Goal: Contribute content

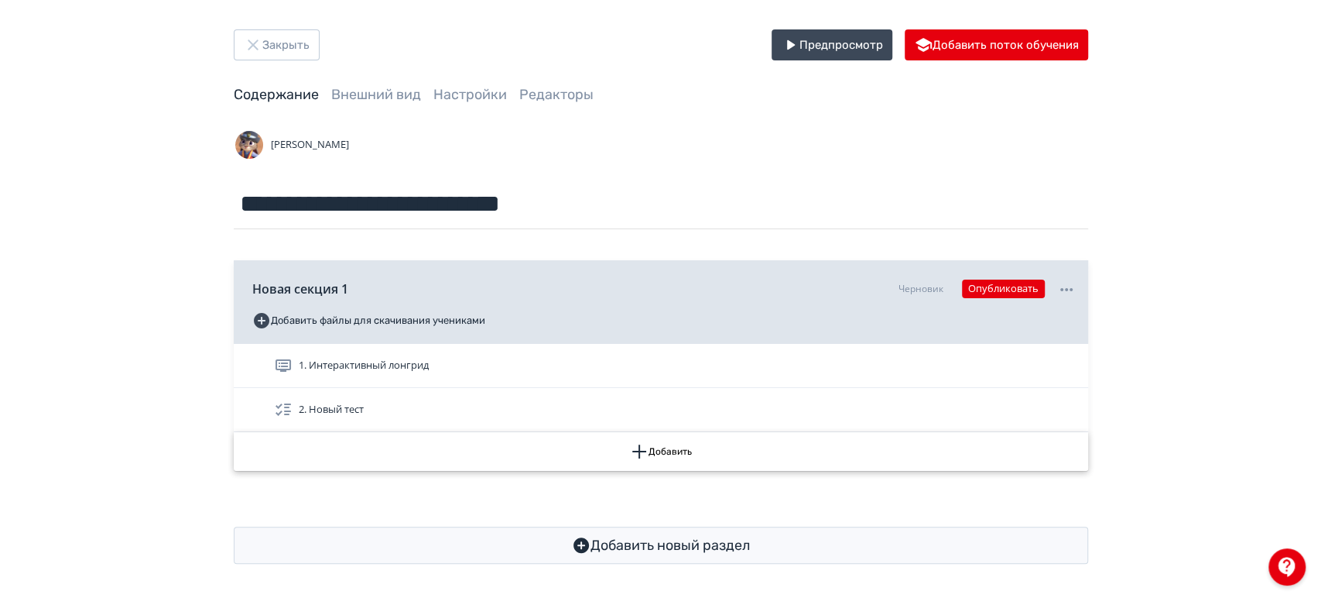
scroll to position [10, 0]
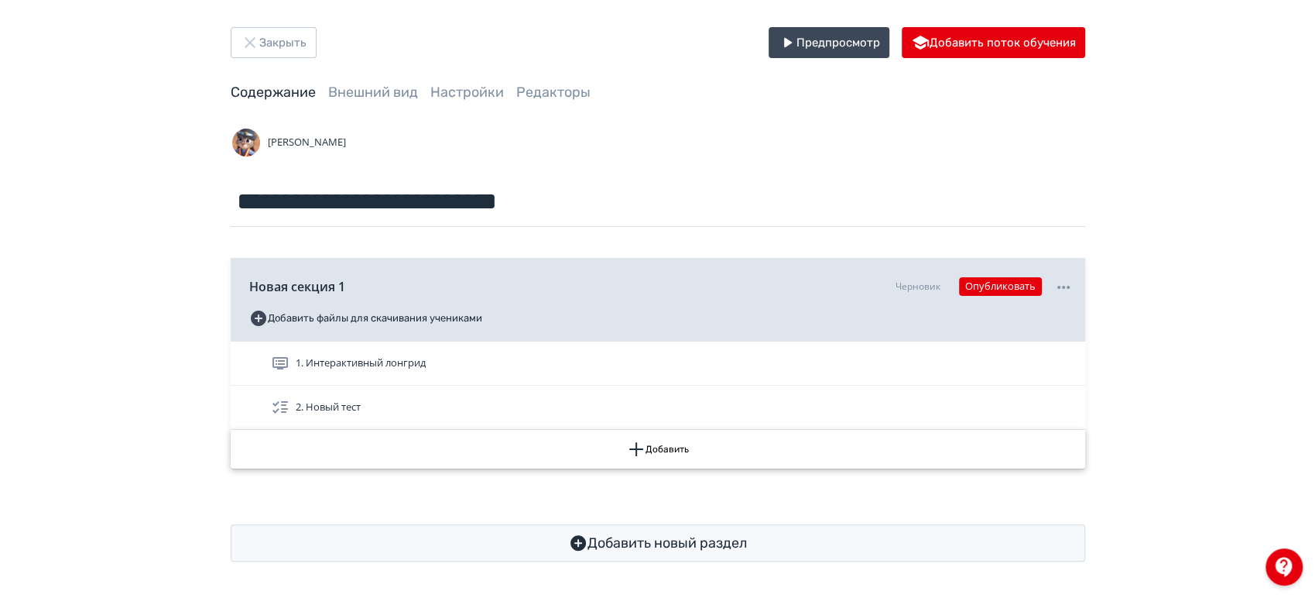
click at [652, 451] on button "Добавить" at bounding box center [658, 449] width 854 height 39
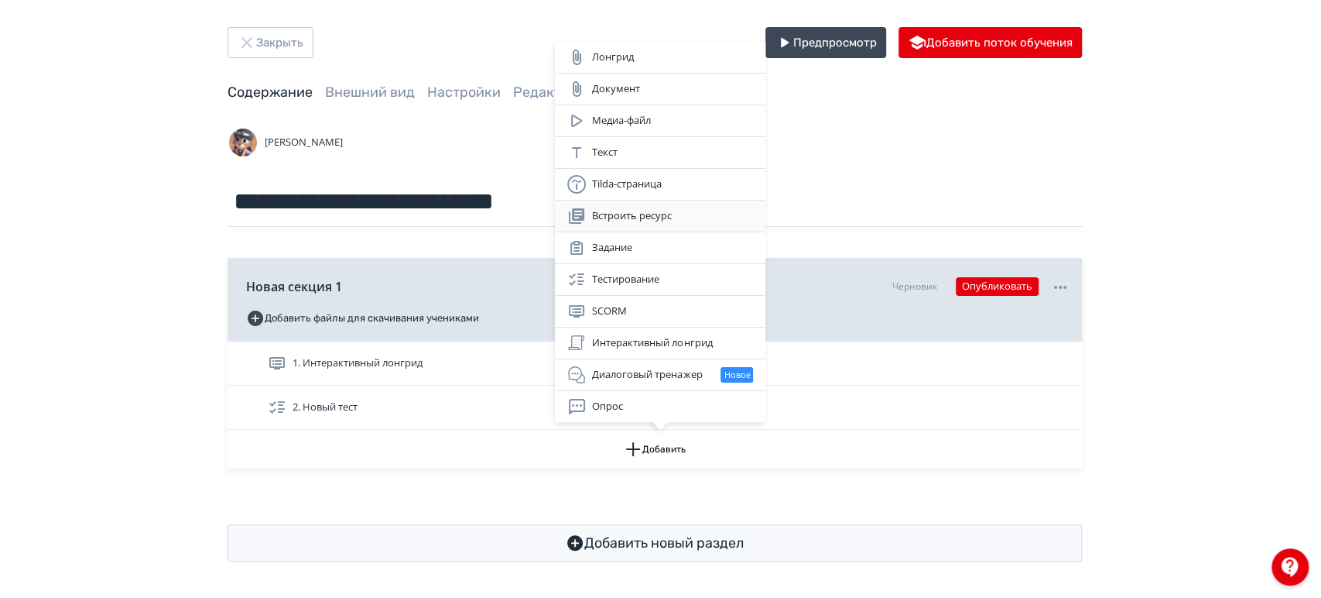
click at [650, 215] on div "Встроить ресурс" at bounding box center [660, 216] width 186 height 19
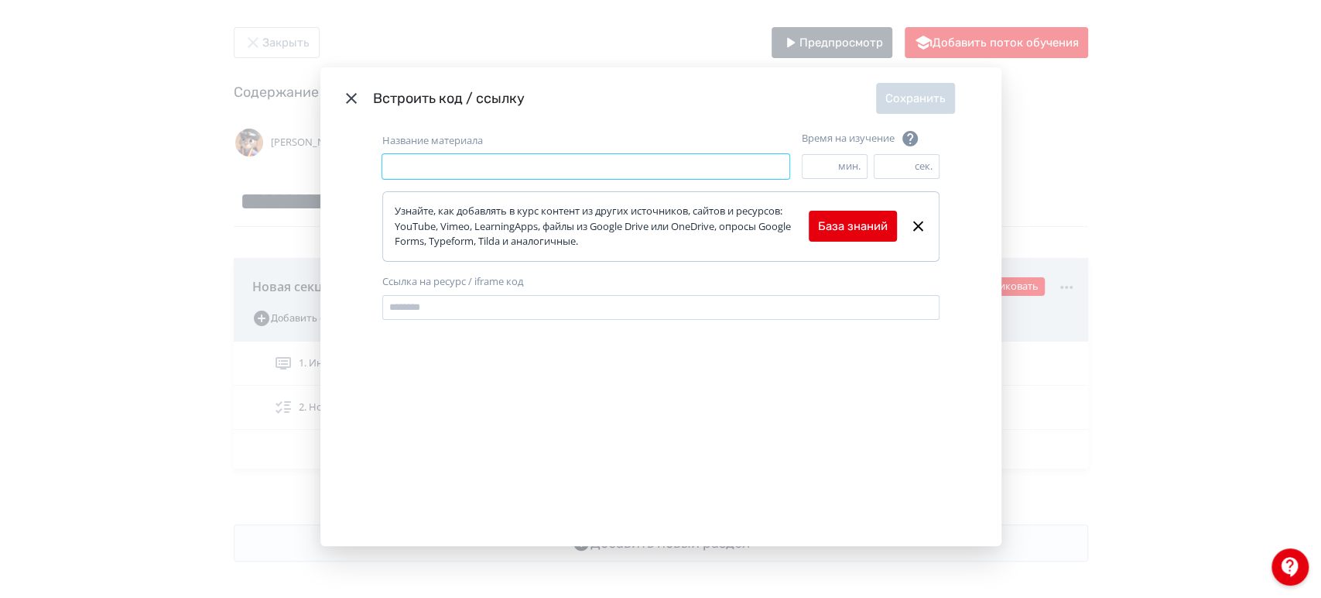
click at [459, 163] on input "Название материала" at bounding box center [585, 166] width 407 height 25
type input "**********"
click at [428, 312] on input "Ссылка на ресурс / iframe код" at bounding box center [660, 307] width 557 height 25
paste input "**********"
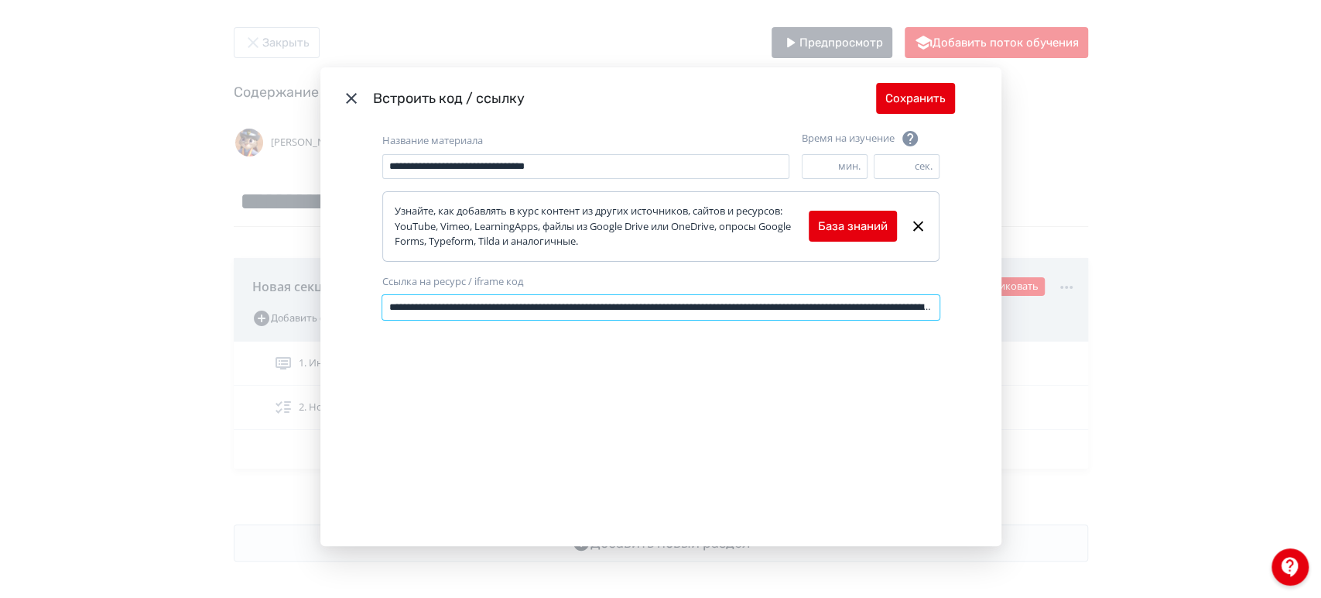
scroll to position [0, 987]
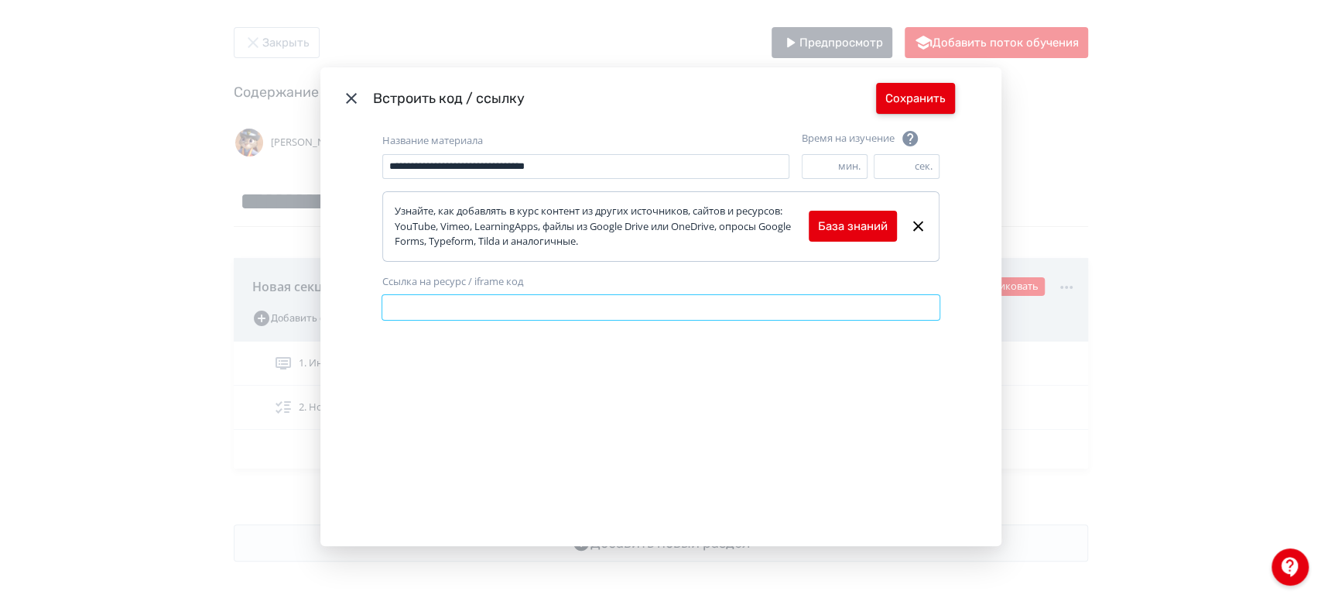
type input "**********"
click at [921, 94] on button "Сохранить" at bounding box center [915, 98] width 79 height 31
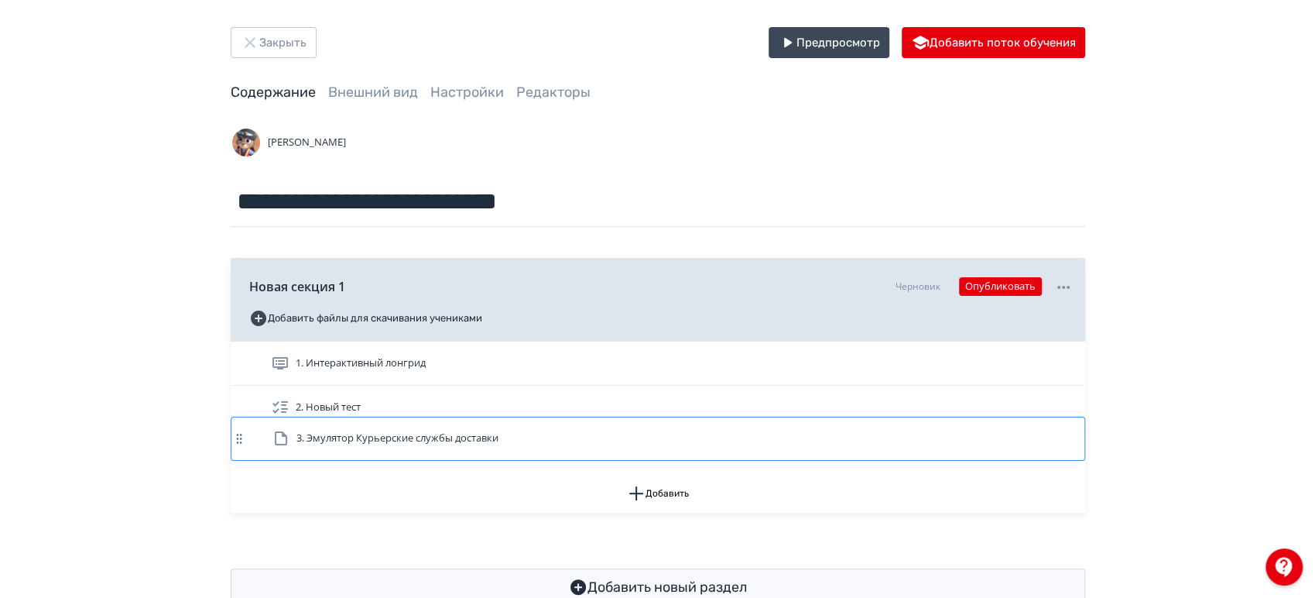
scroll to position [11, 0]
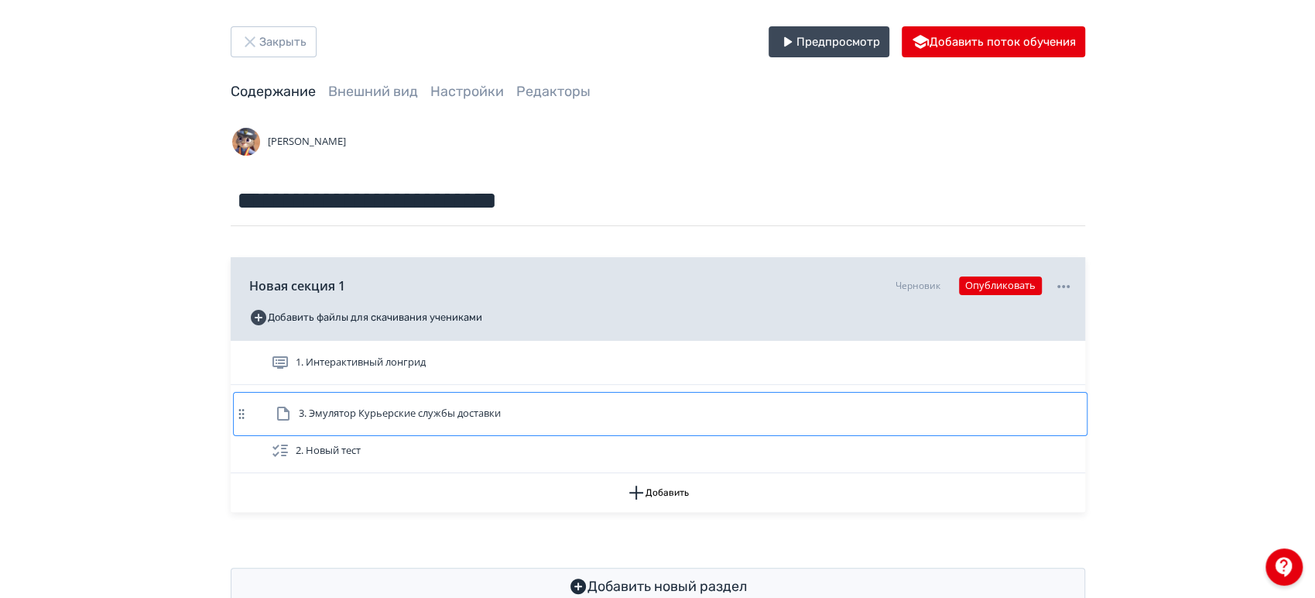
drag, startPoint x: 402, startPoint y: 449, endPoint x: 406, endPoint y: 406, distance: 43.5
click at [406, 406] on div "1. Интерактивный лонгрид 2. Новый тест 3. Эмулятор Курьерские службы доставки" at bounding box center [658, 407] width 854 height 132
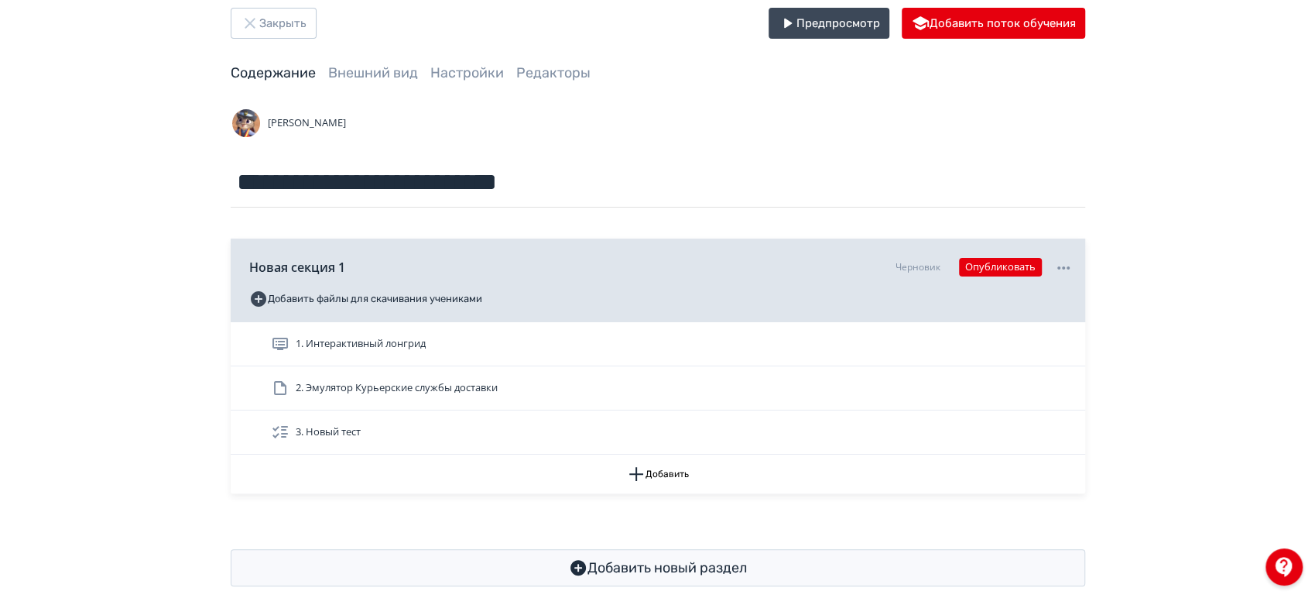
scroll to position [54, 0]
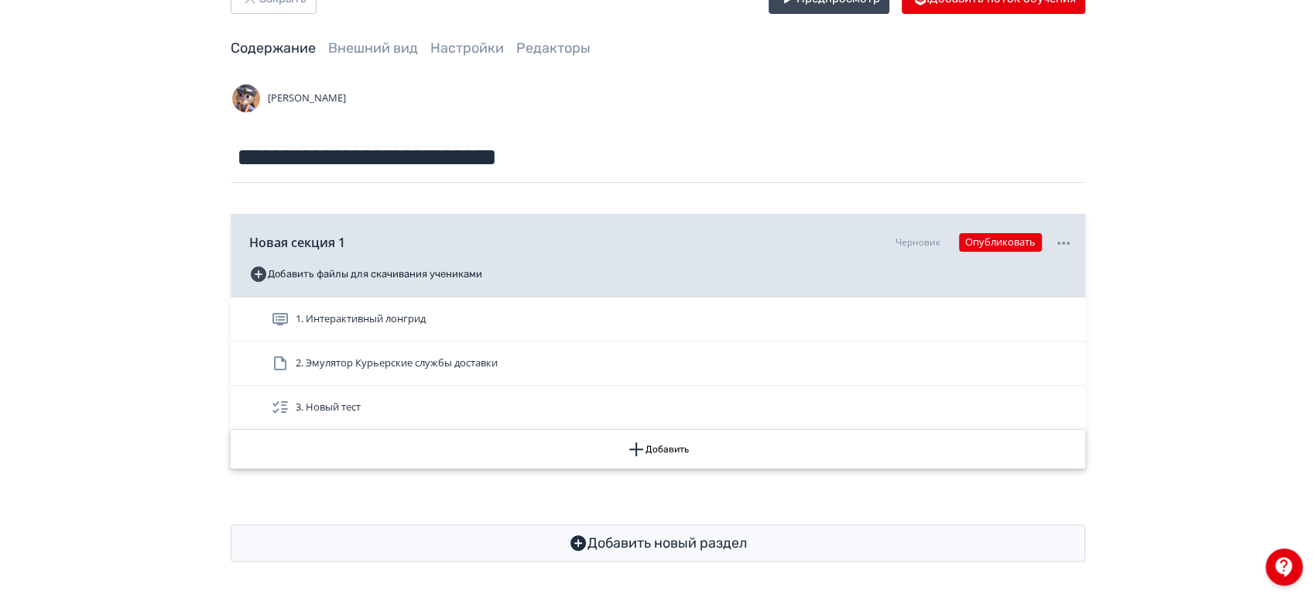
click at [664, 453] on button "Добавить" at bounding box center [658, 449] width 854 height 39
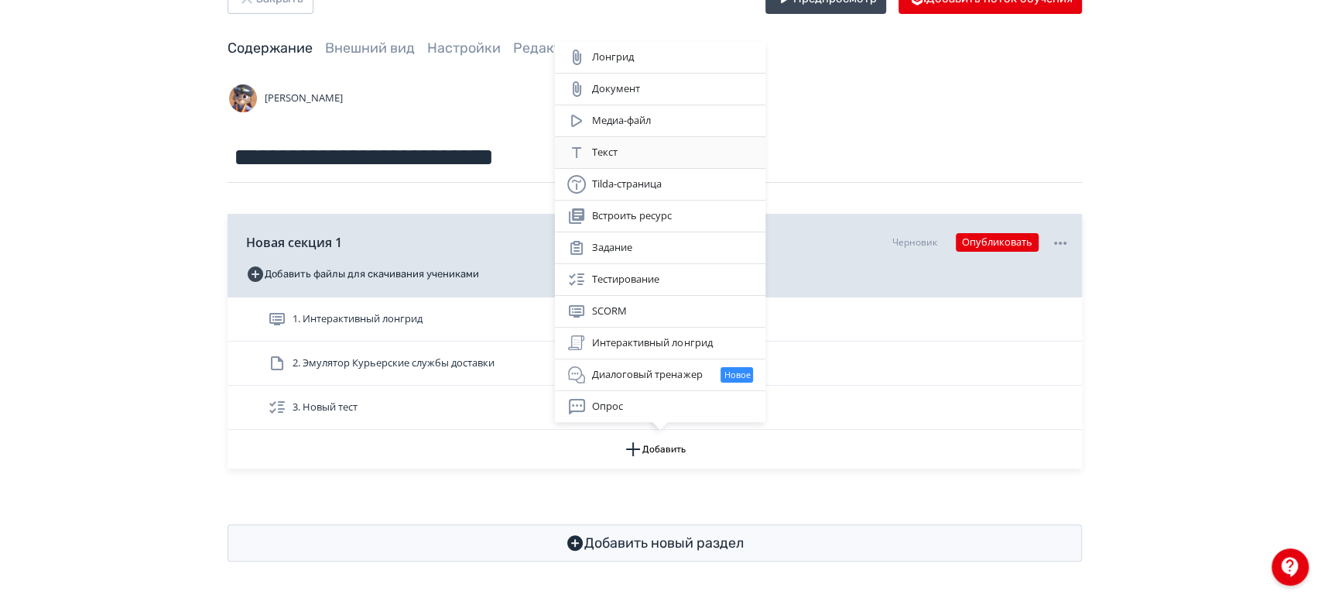
click at [627, 152] on div "Текст" at bounding box center [660, 152] width 186 height 19
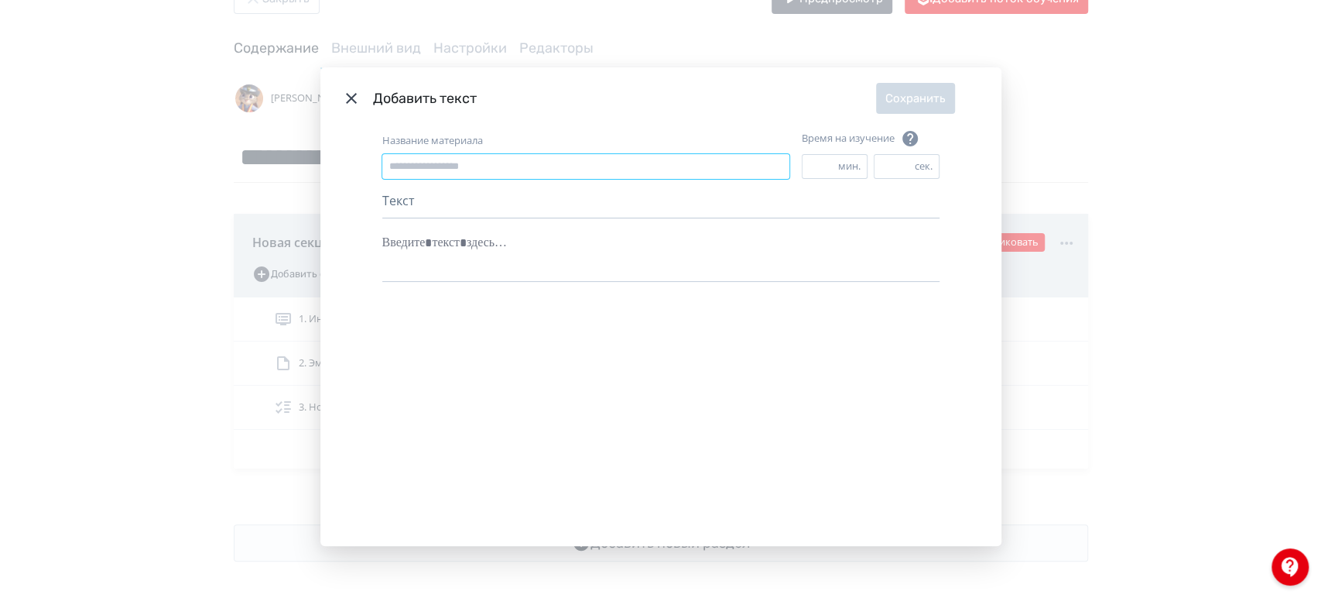
click at [519, 162] on input "Название материала" at bounding box center [585, 166] width 407 height 25
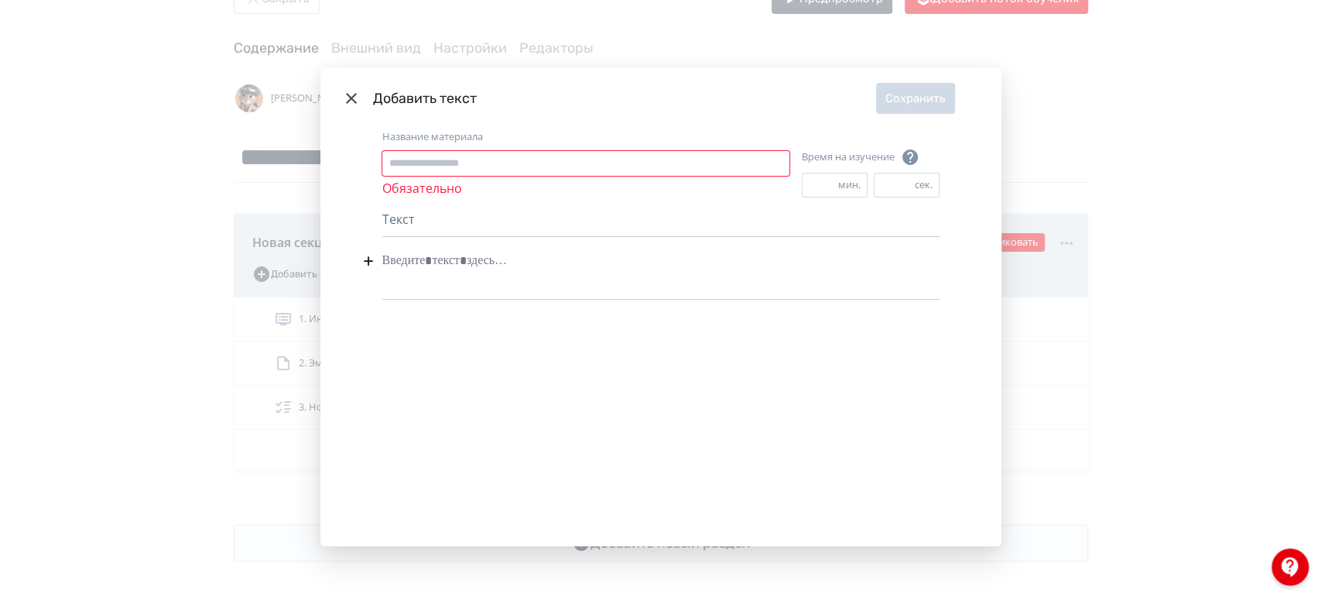
click at [356, 97] on icon "Modal" at bounding box center [351, 98] width 19 height 19
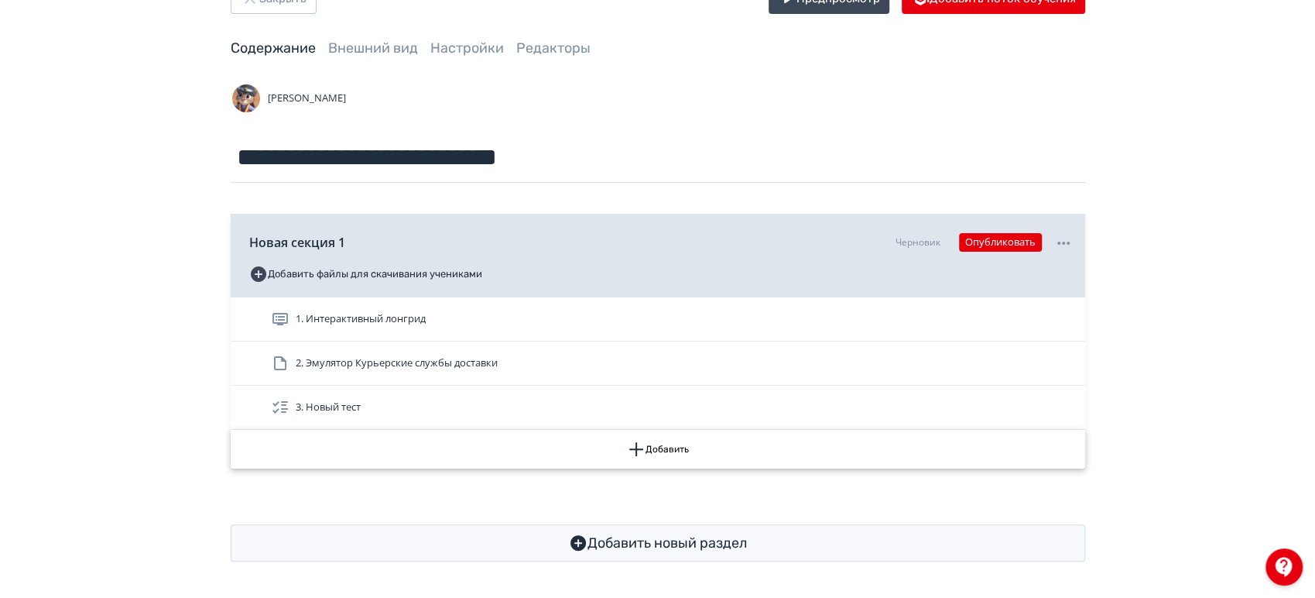
click at [652, 444] on button "Добавить" at bounding box center [658, 449] width 854 height 39
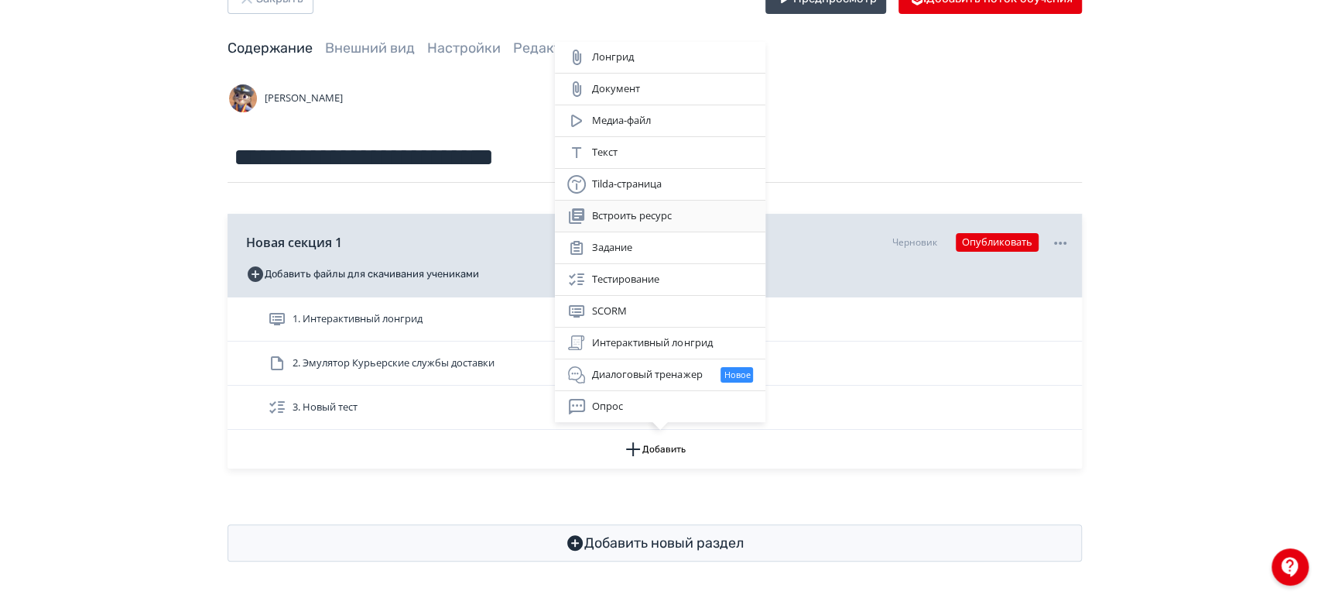
click at [653, 213] on div "Встроить ресурс" at bounding box center [660, 216] width 186 height 19
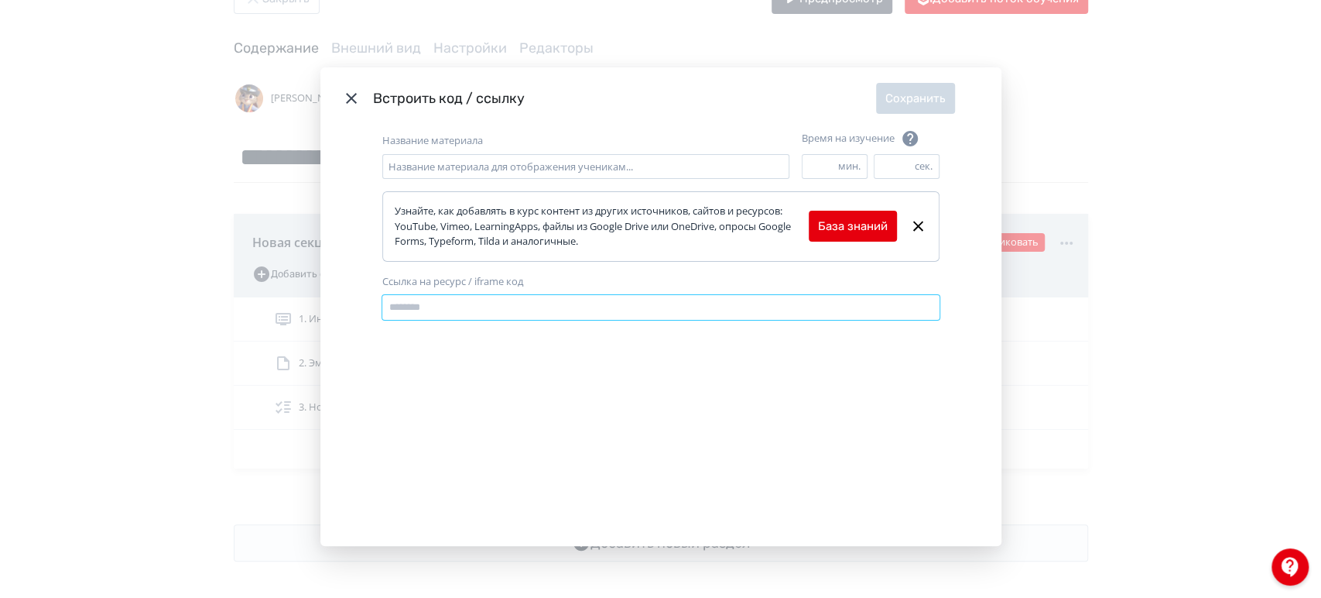
click at [451, 302] on input "Ссылка на ресурс / iframe код" at bounding box center [660, 307] width 557 height 25
paste input "**********"
type input "**********"
click at [446, 160] on input "Название материала" at bounding box center [585, 166] width 407 height 25
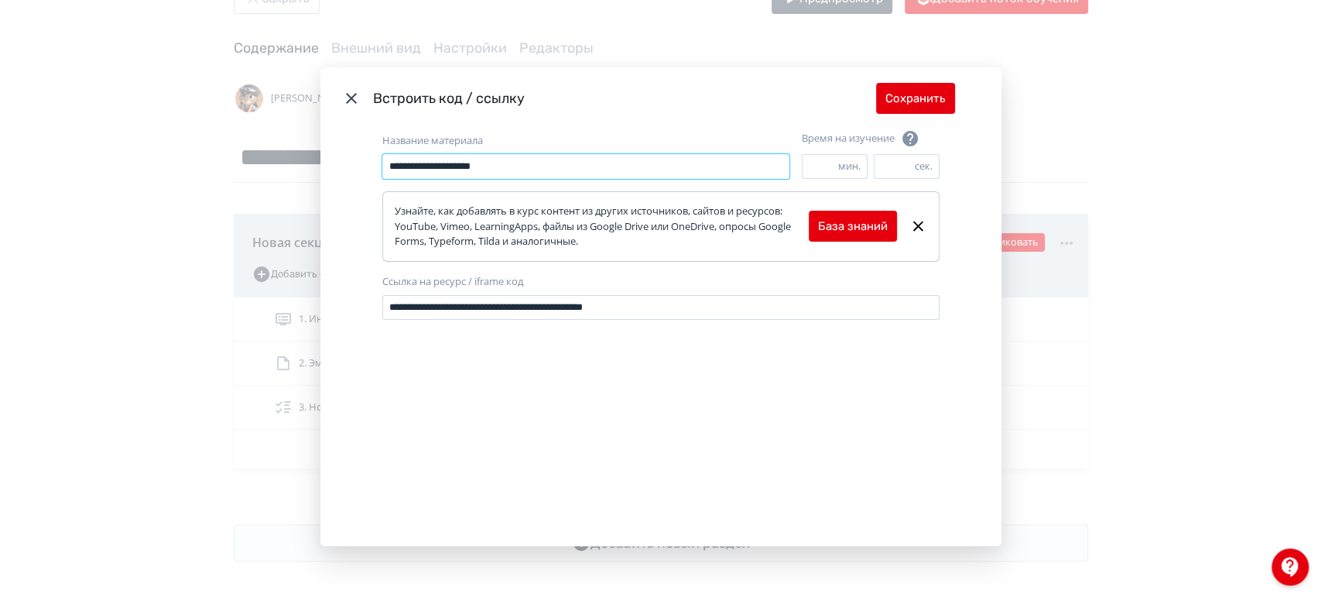
type input "**********"
click at [911, 98] on button "Сохранить" at bounding box center [915, 98] width 79 height 31
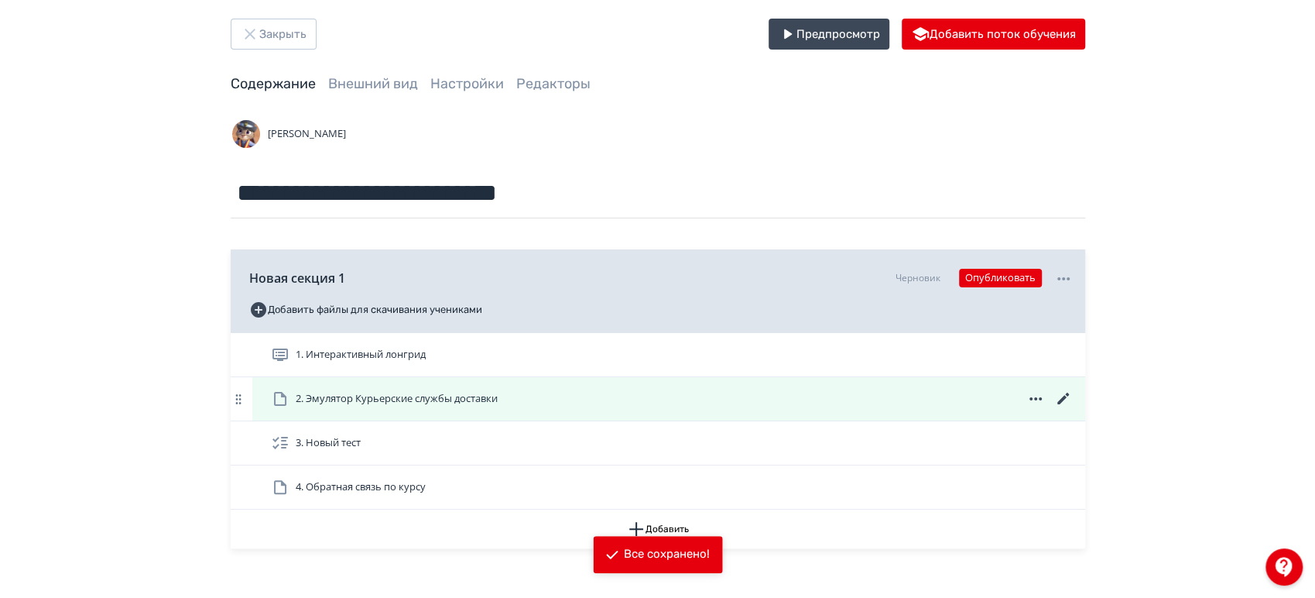
scroll to position [0, 0]
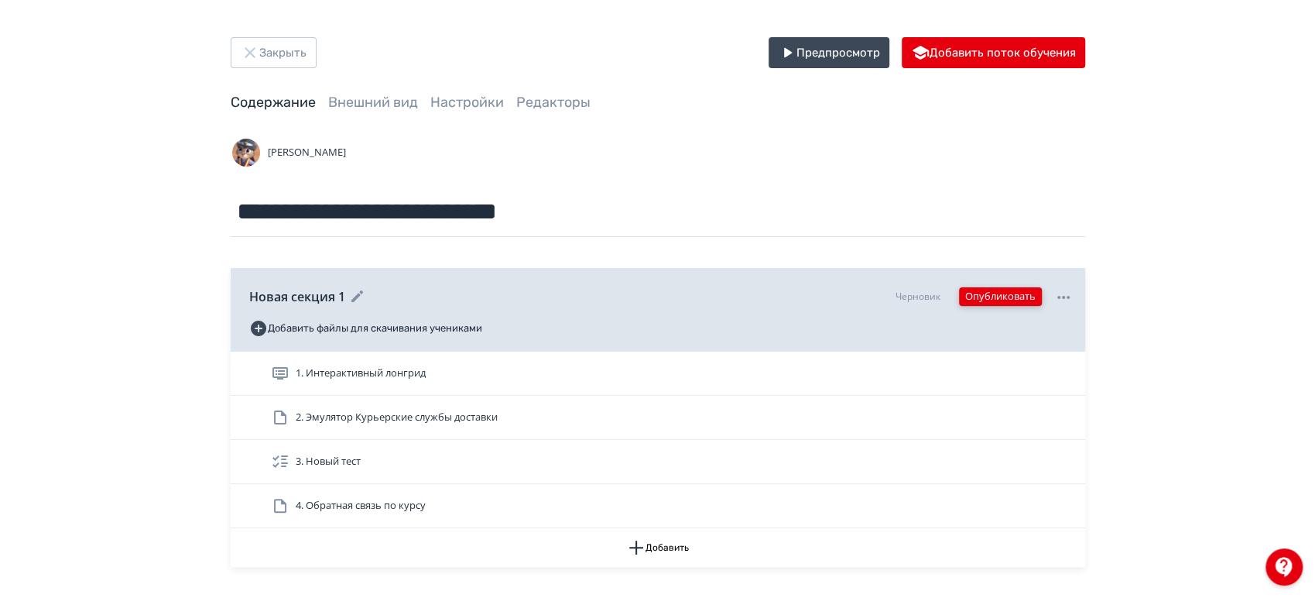
click at [1008, 293] on button "Опубликовать" at bounding box center [1000, 296] width 83 height 19
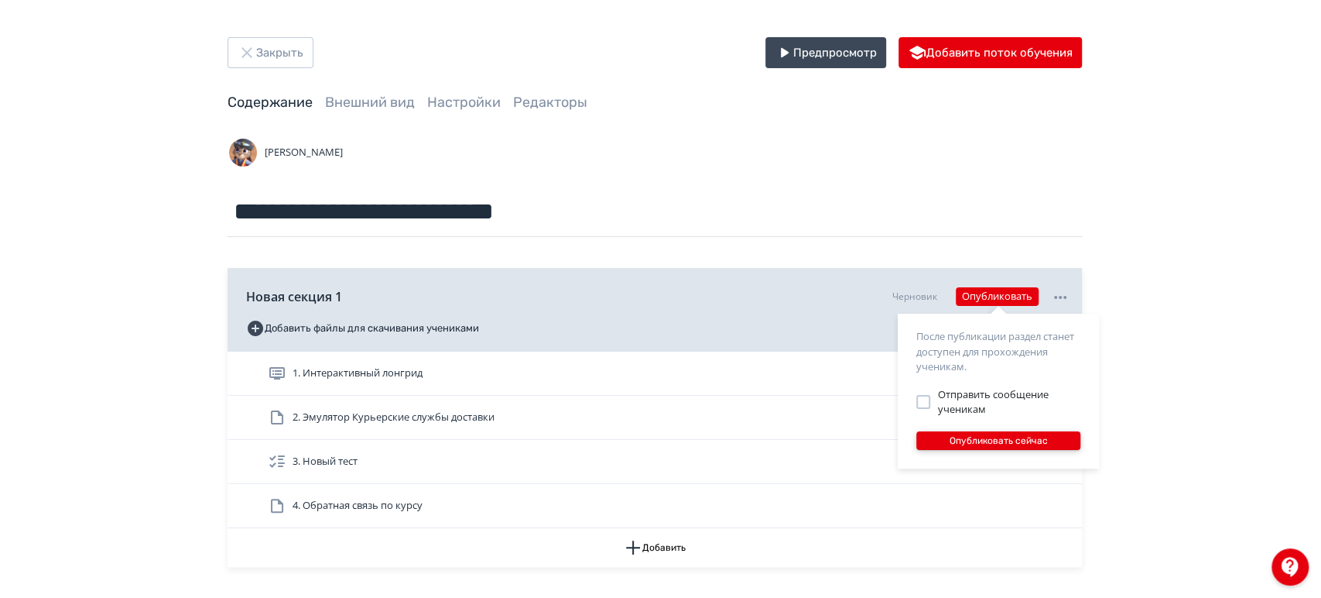
click at [971, 441] on button "Опубликовать сейчас" at bounding box center [998, 440] width 164 height 19
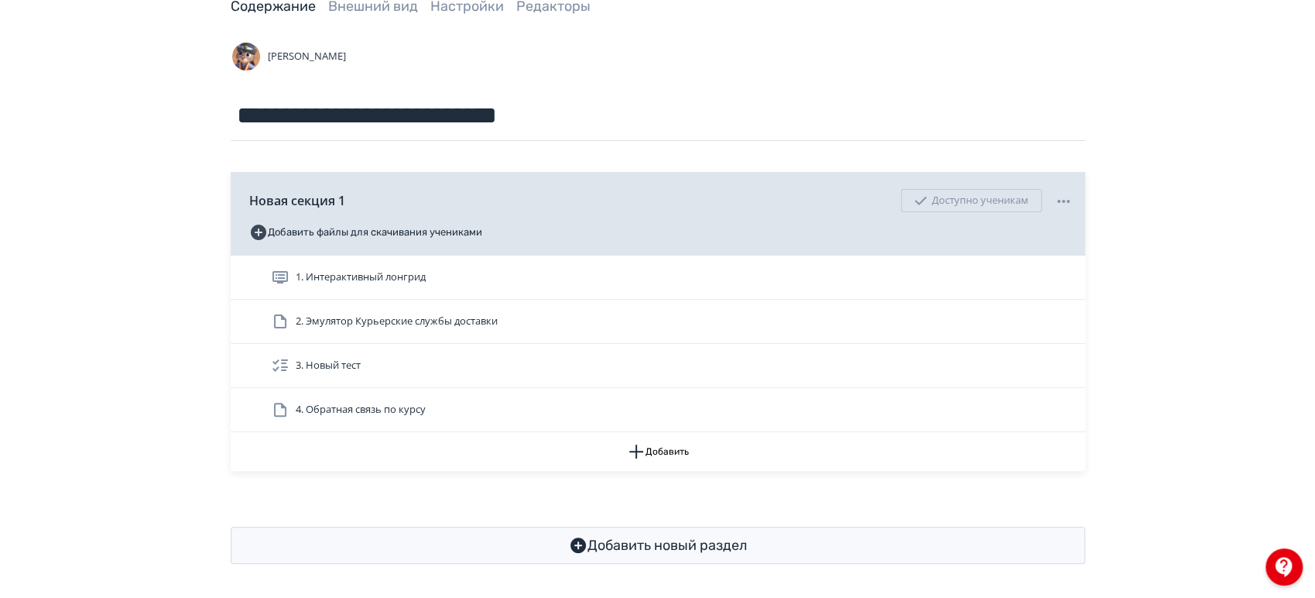
scroll to position [98, 0]
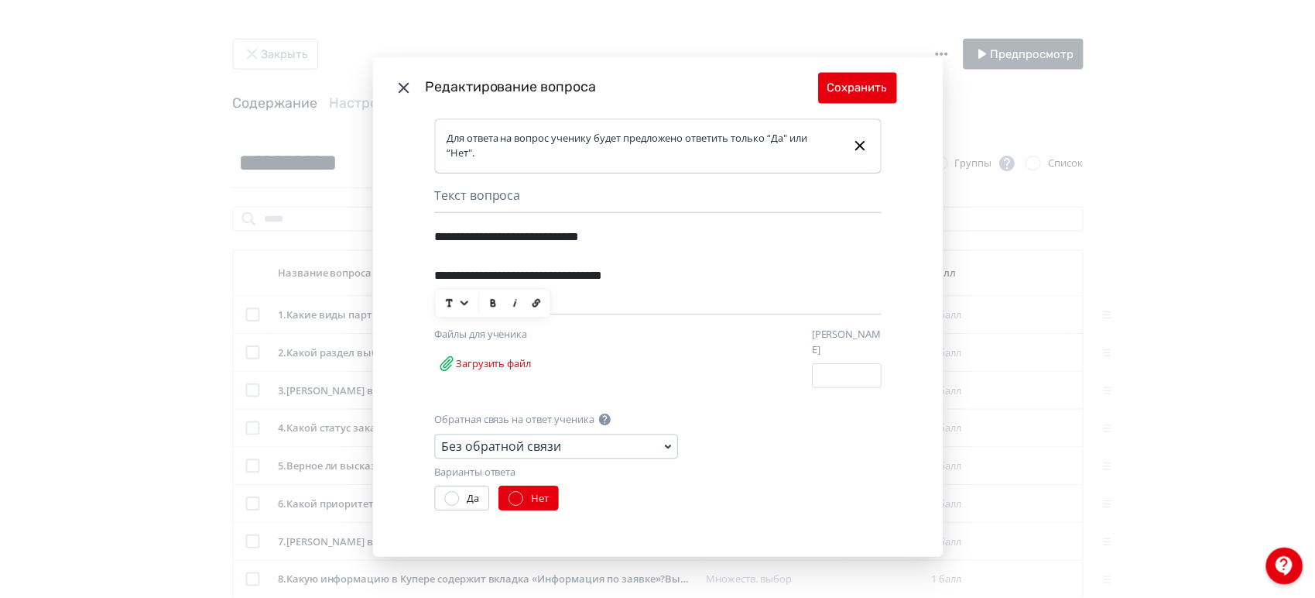
scroll to position [341, 0]
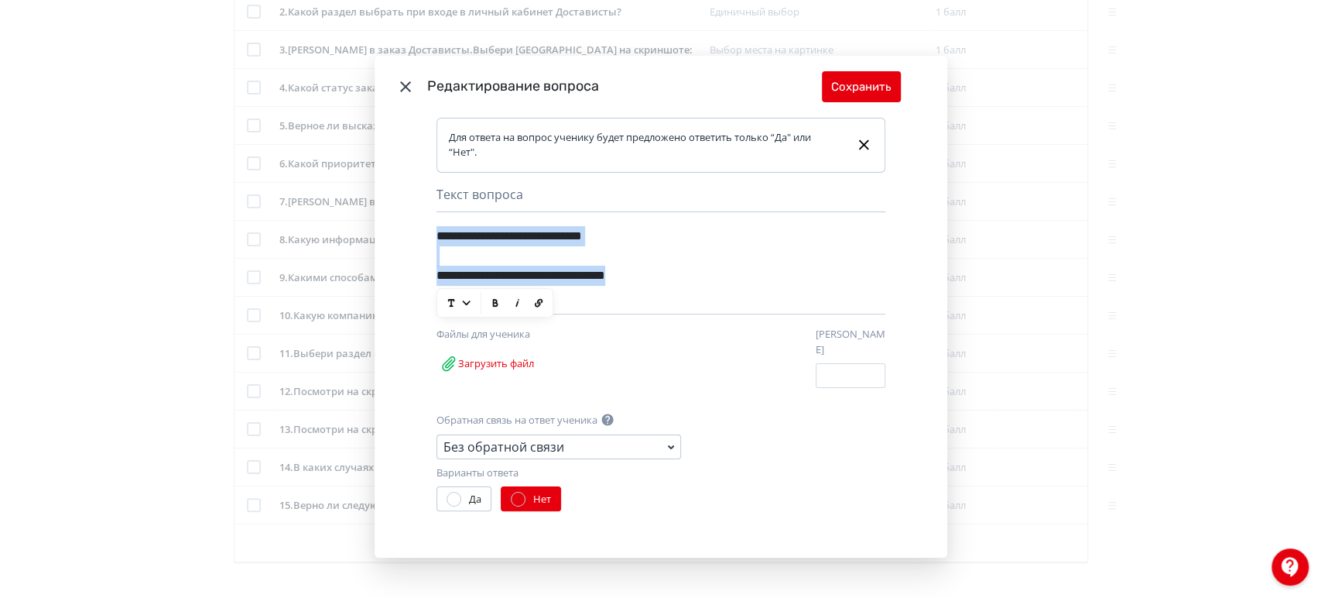
drag, startPoint x: 399, startPoint y: 88, endPoint x: 736, endPoint y: 86, distance: 337.5
click at [400, 88] on icon "Modal" at bounding box center [405, 86] width 11 height 11
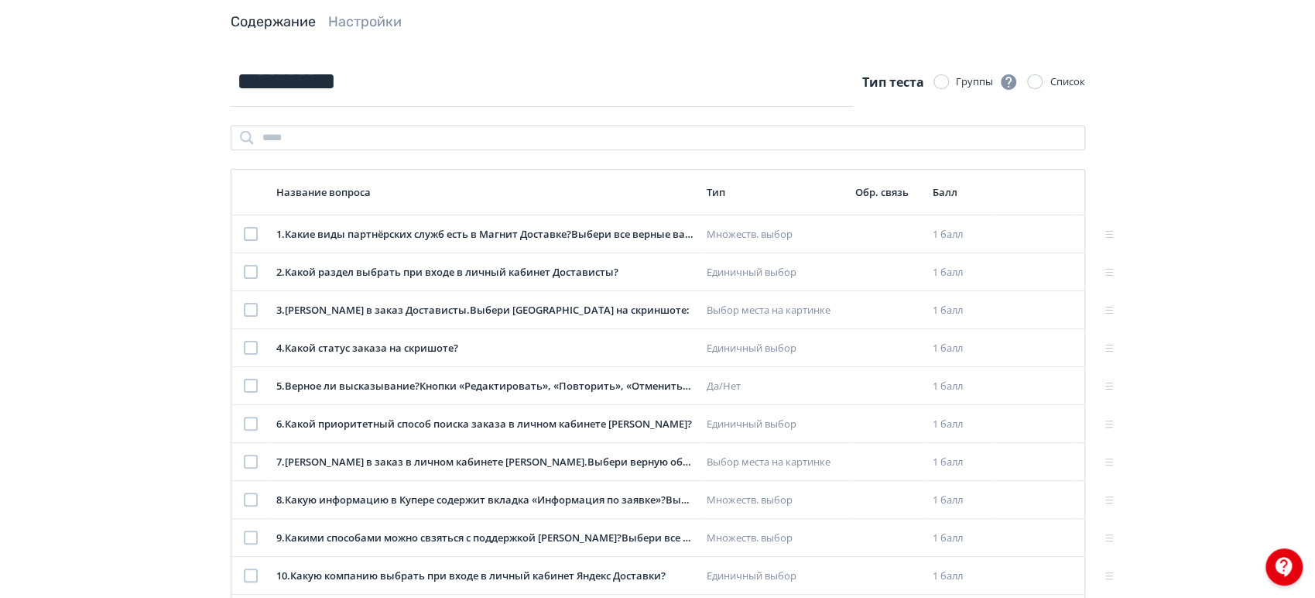
scroll to position [0, 0]
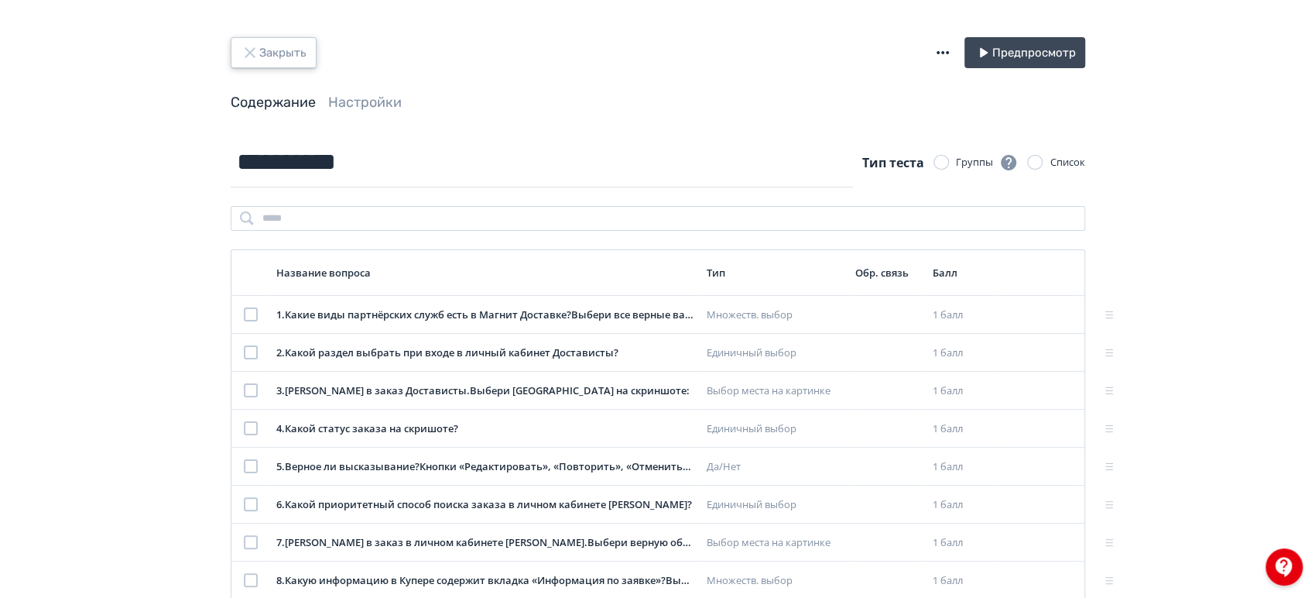
click at [303, 56] on button "Закрыть" at bounding box center [274, 52] width 86 height 31
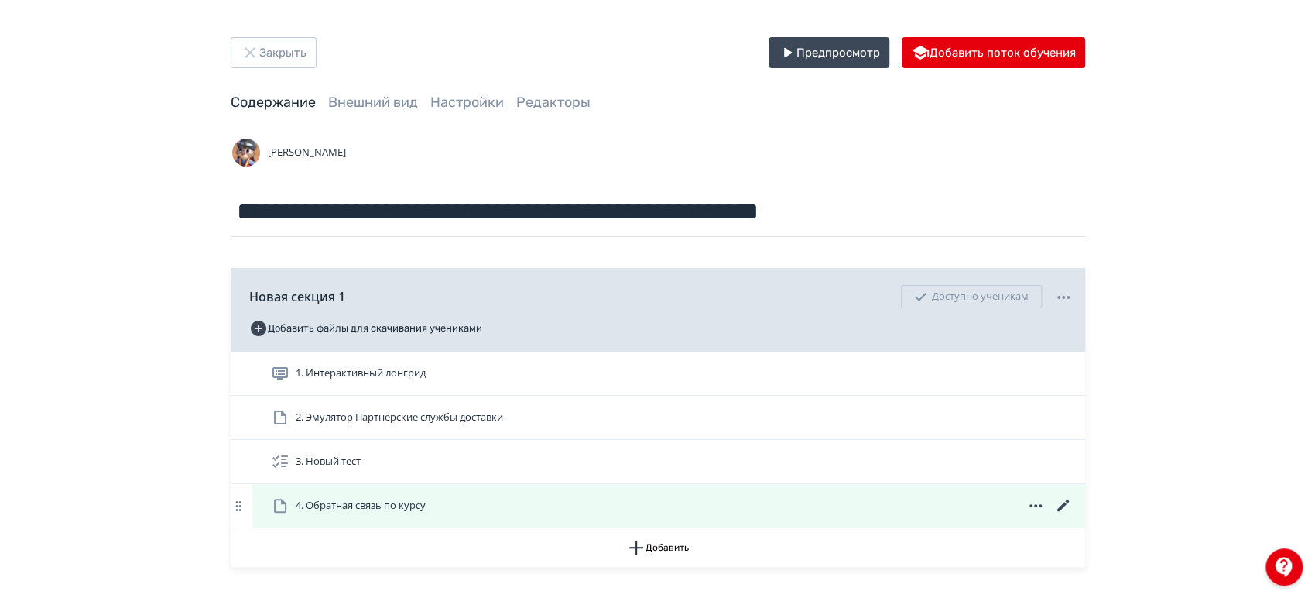
click at [485, 506] on div "4. Обратная связь по курсу" at bounding box center [672, 505] width 802 height 19
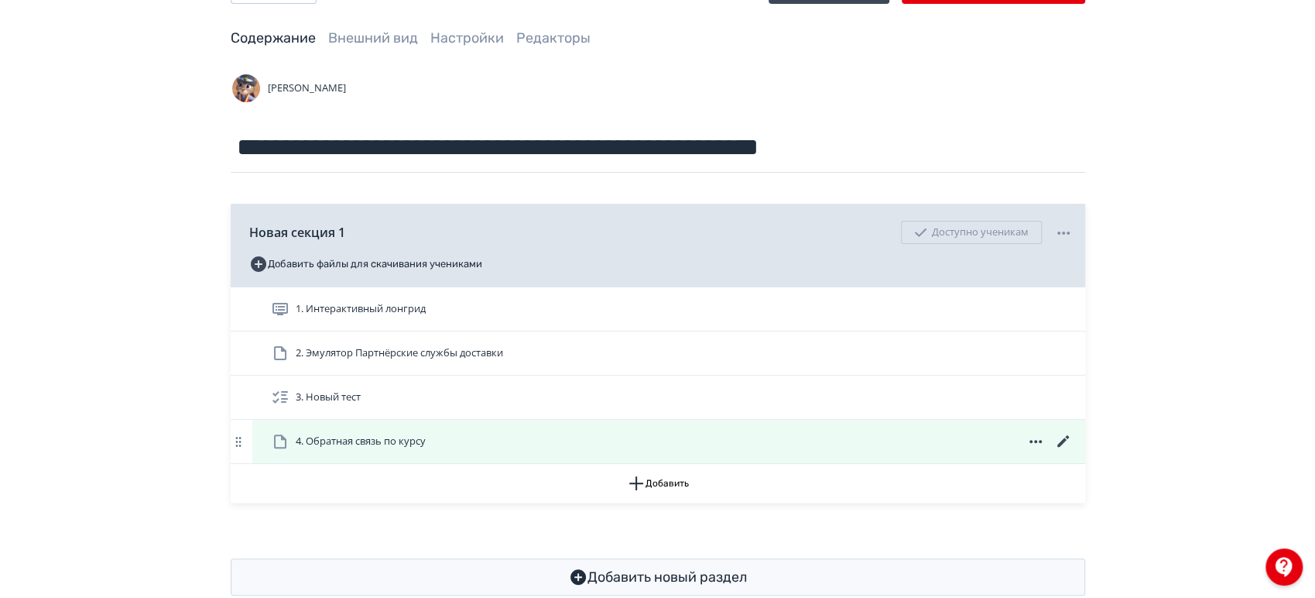
scroll to position [98, 0]
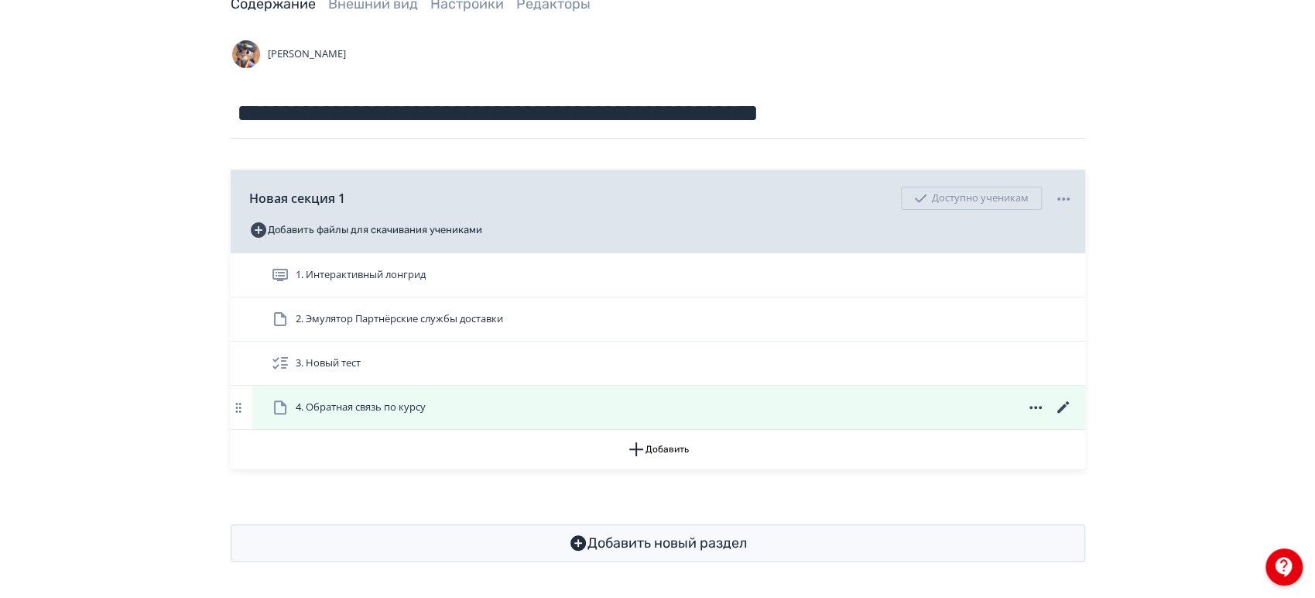
click at [1063, 406] on icon at bounding box center [1063, 407] width 12 height 12
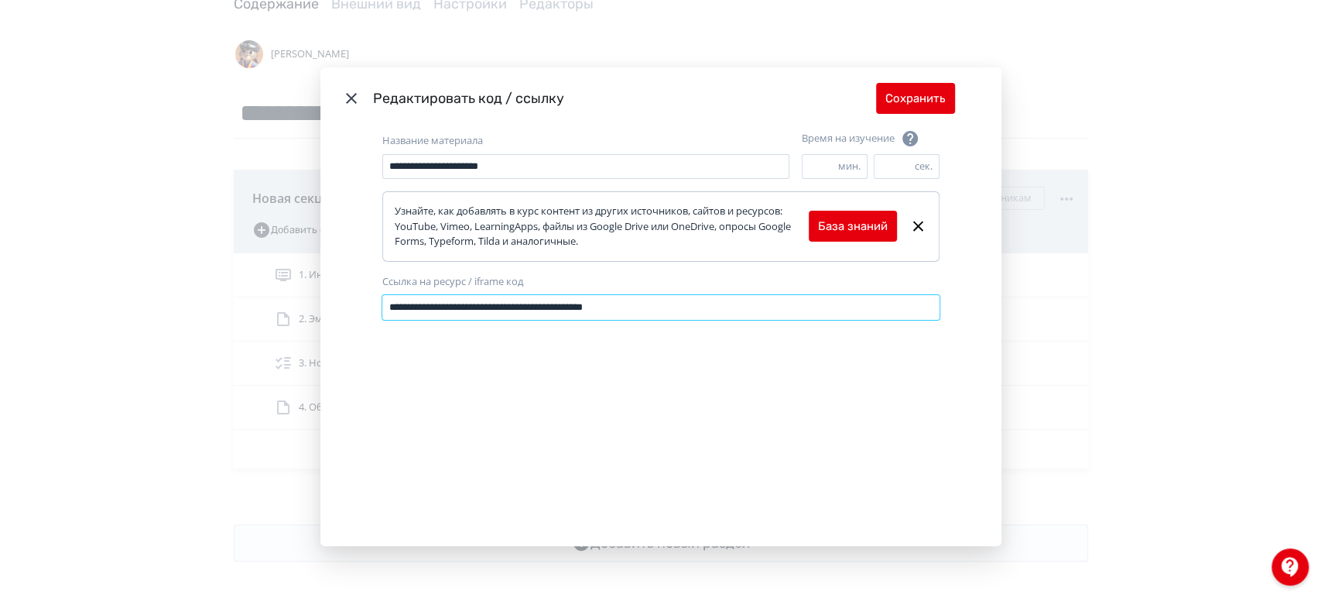
drag, startPoint x: 657, startPoint y: 304, endPoint x: 365, endPoint y: 296, distance: 292.7
click at [365, 296] on div "**********" at bounding box center [660, 337] width 681 height 416
click at [353, 98] on icon "Modal" at bounding box center [351, 98] width 19 height 19
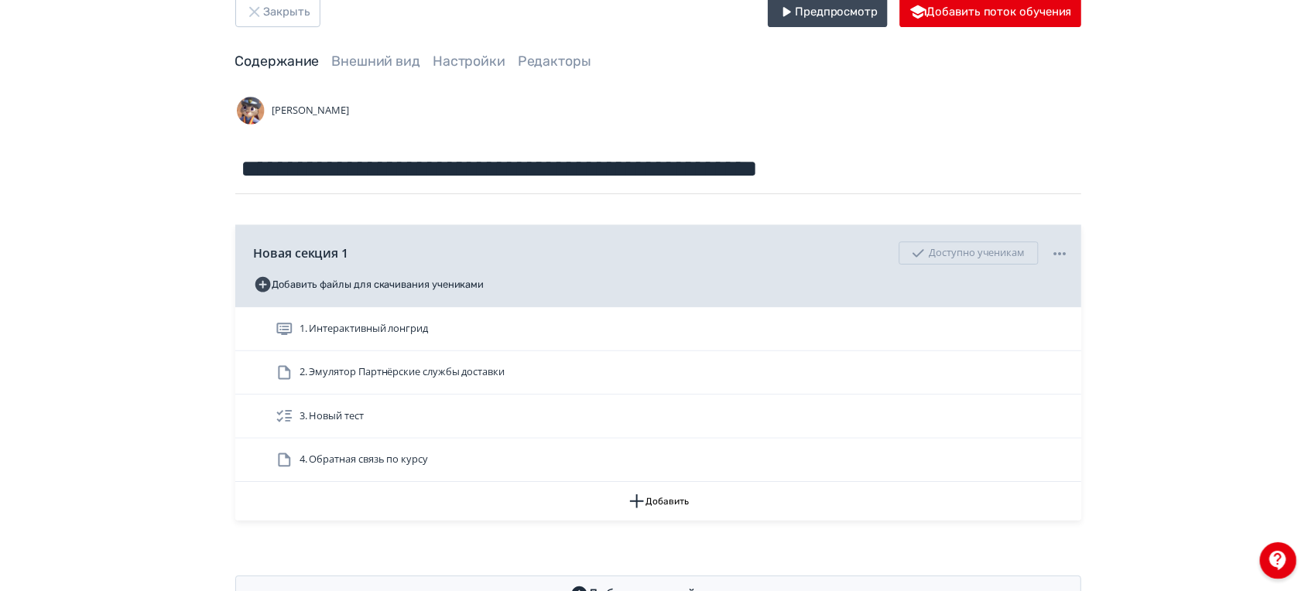
scroll to position [0, 0]
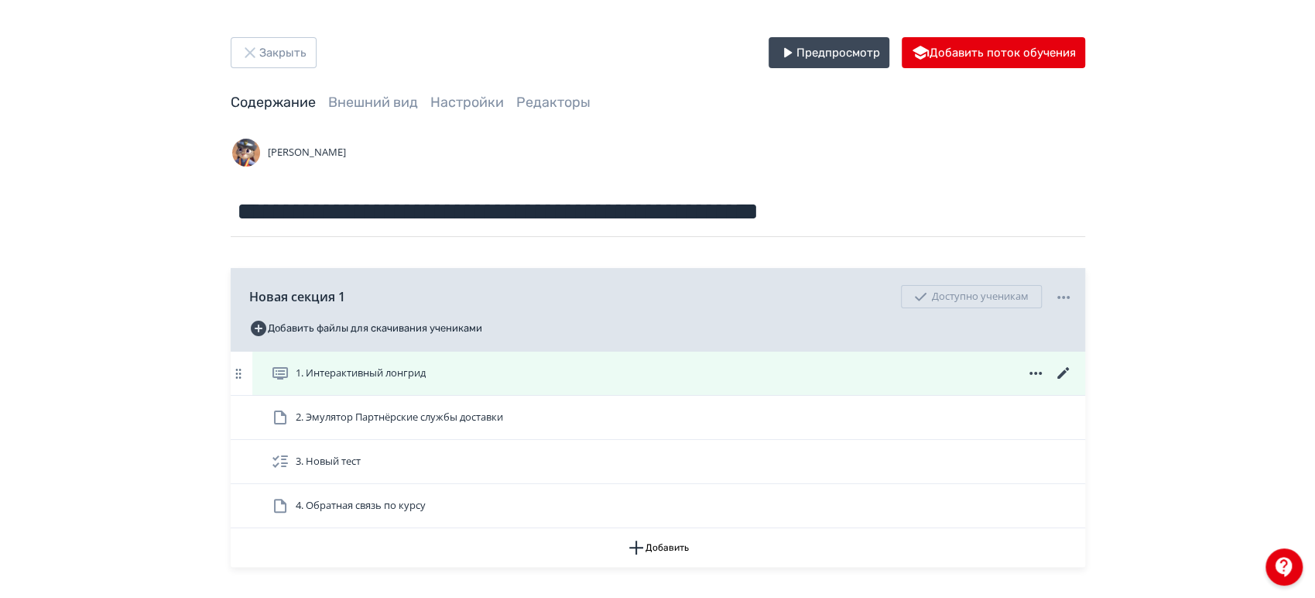
click at [1059, 370] on icon at bounding box center [1063, 373] width 19 height 19
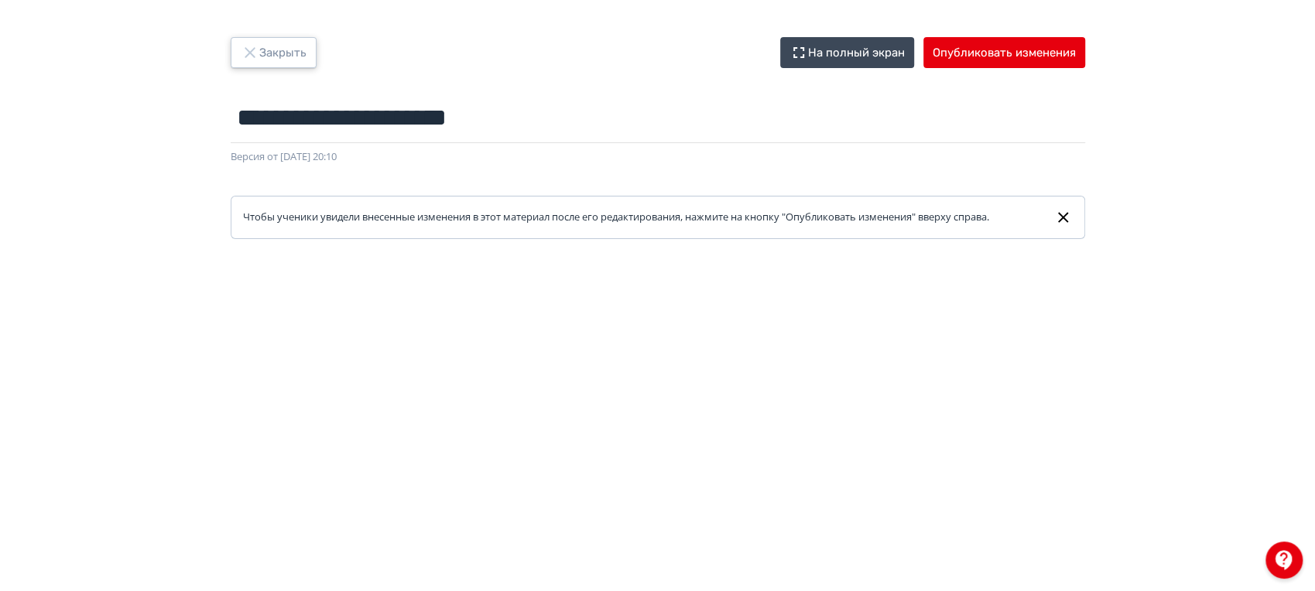
click at [298, 55] on button "Закрыть" at bounding box center [274, 52] width 86 height 31
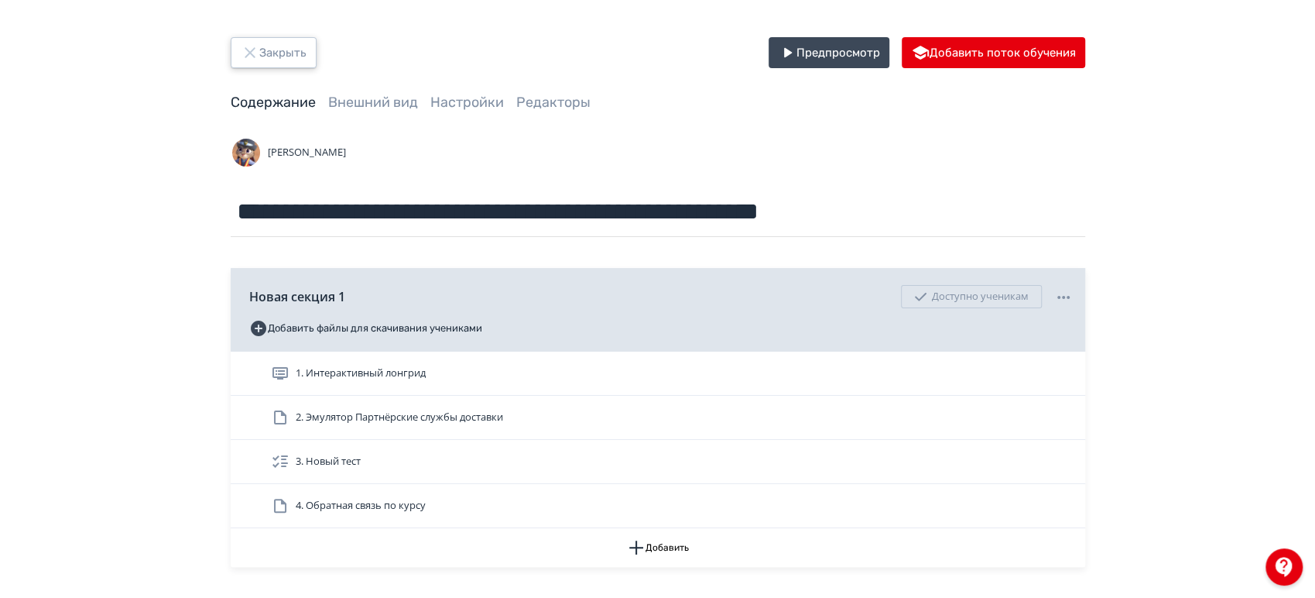
click at [298, 55] on button "Закрыть" at bounding box center [274, 52] width 86 height 31
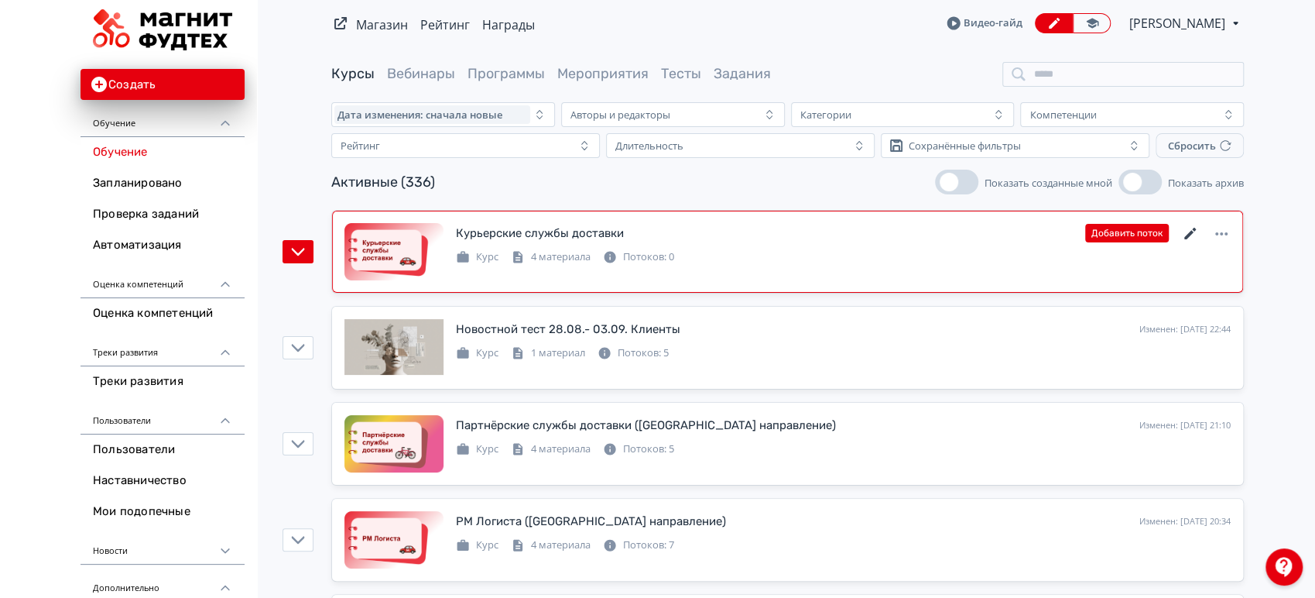
click at [1183, 235] on icon at bounding box center [1190, 233] width 19 height 19
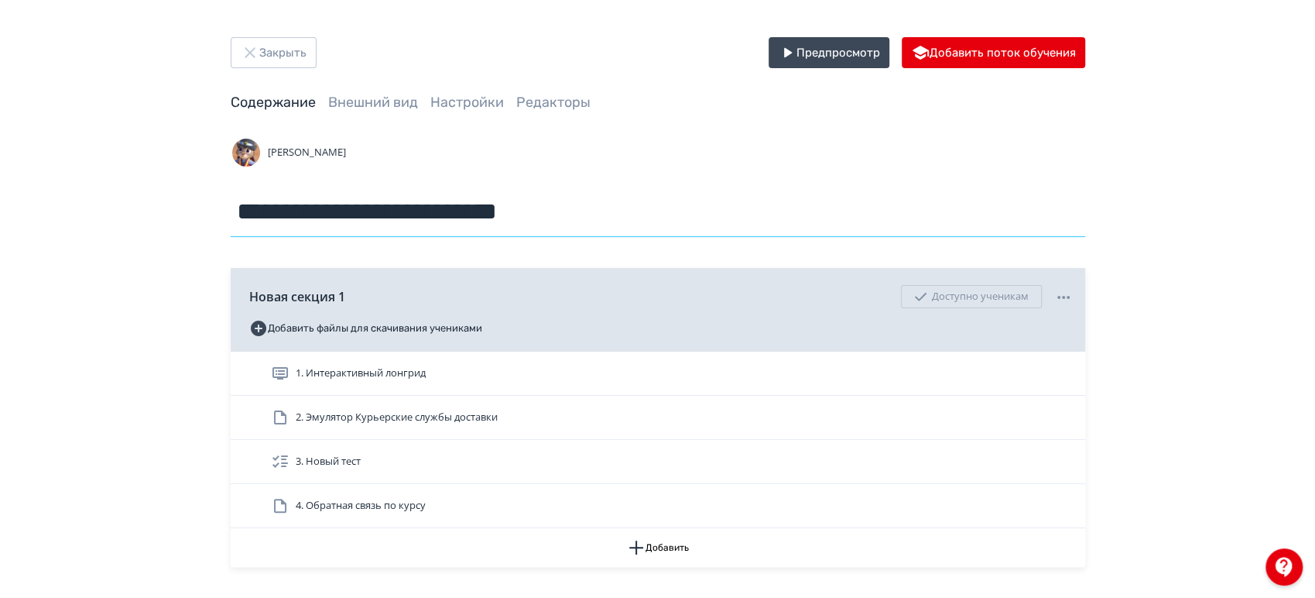
click at [635, 218] on input "**********" at bounding box center [658, 212] width 854 height 50
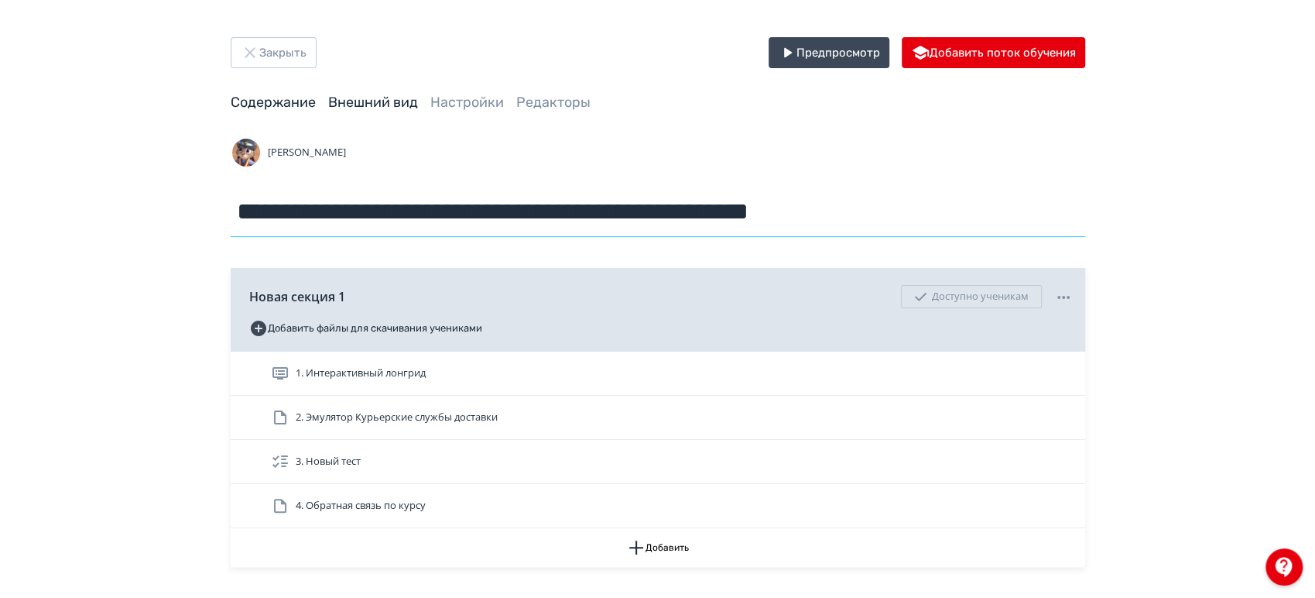
type input "**********"
click at [365, 98] on link "Внешний вид" at bounding box center [373, 102] width 90 height 17
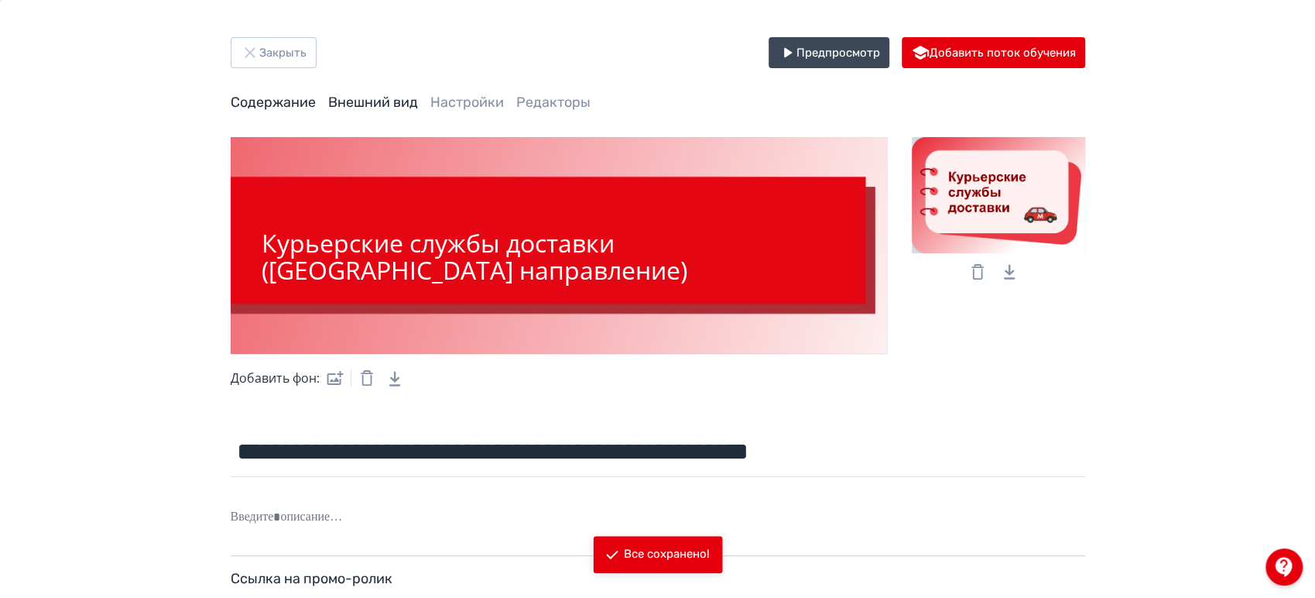
click at [281, 102] on link "Содержание" at bounding box center [273, 102] width 85 height 17
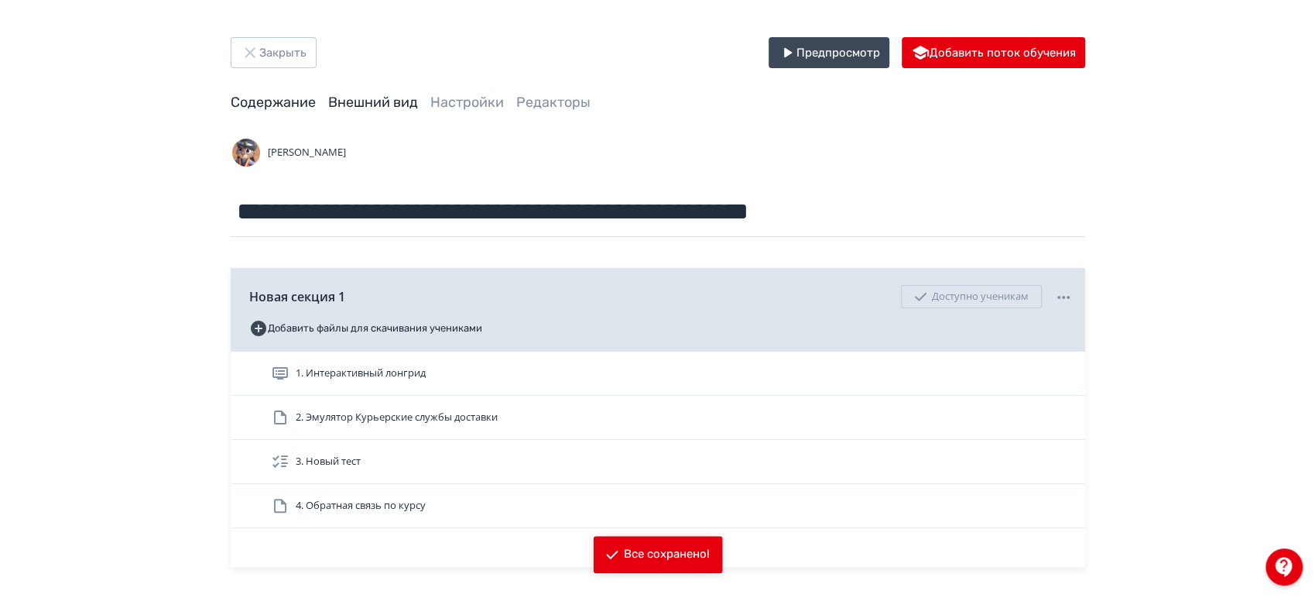
click at [349, 104] on link "Внешний вид" at bounding box center [373, 102] width 90 height 17
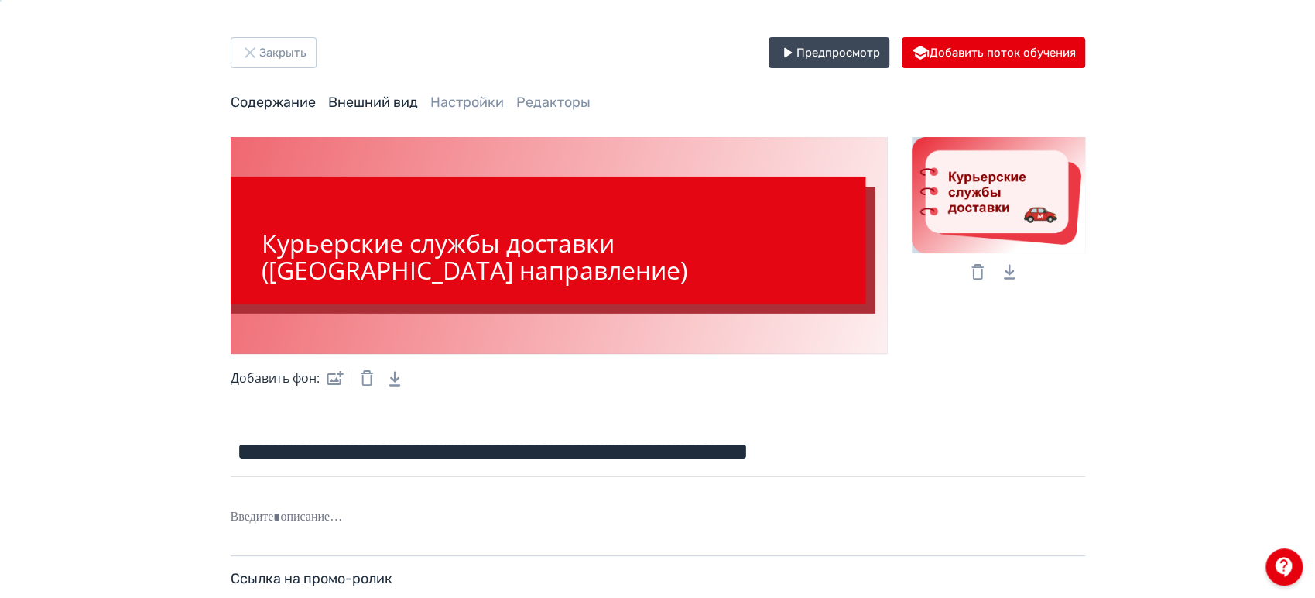
click at [269, 102] on link "Содержание" at bounding box center [273, 102] width 85 height 17
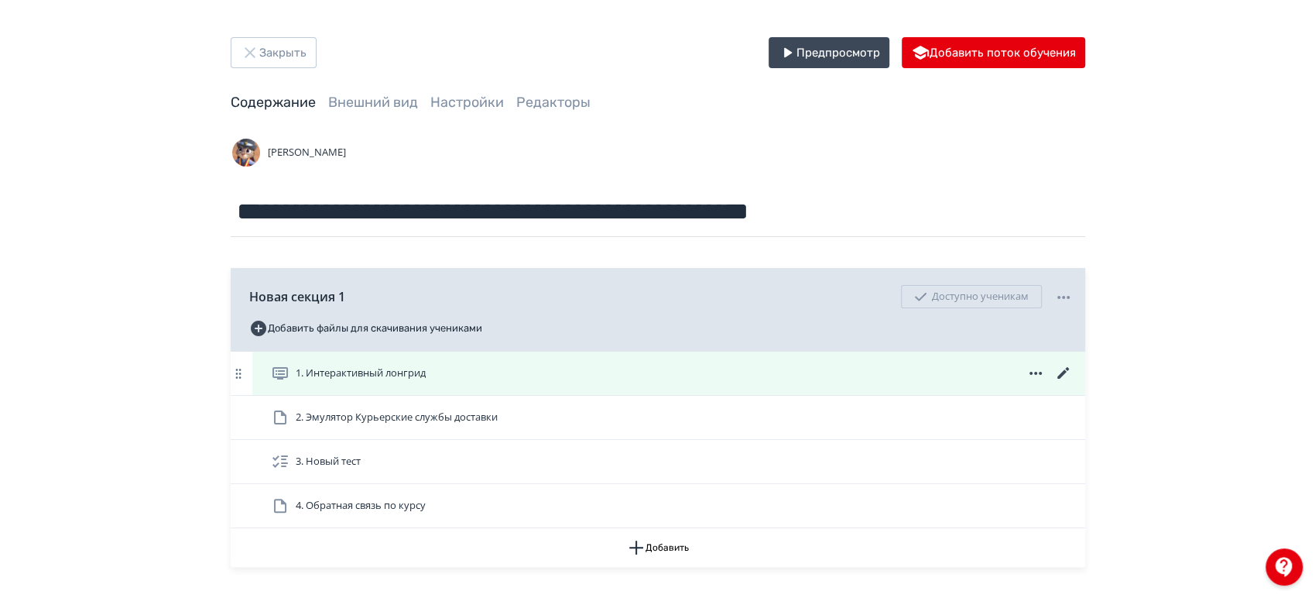
click at [1067, 369] on icon at bounding box center [1063, 373] width 12 height 12
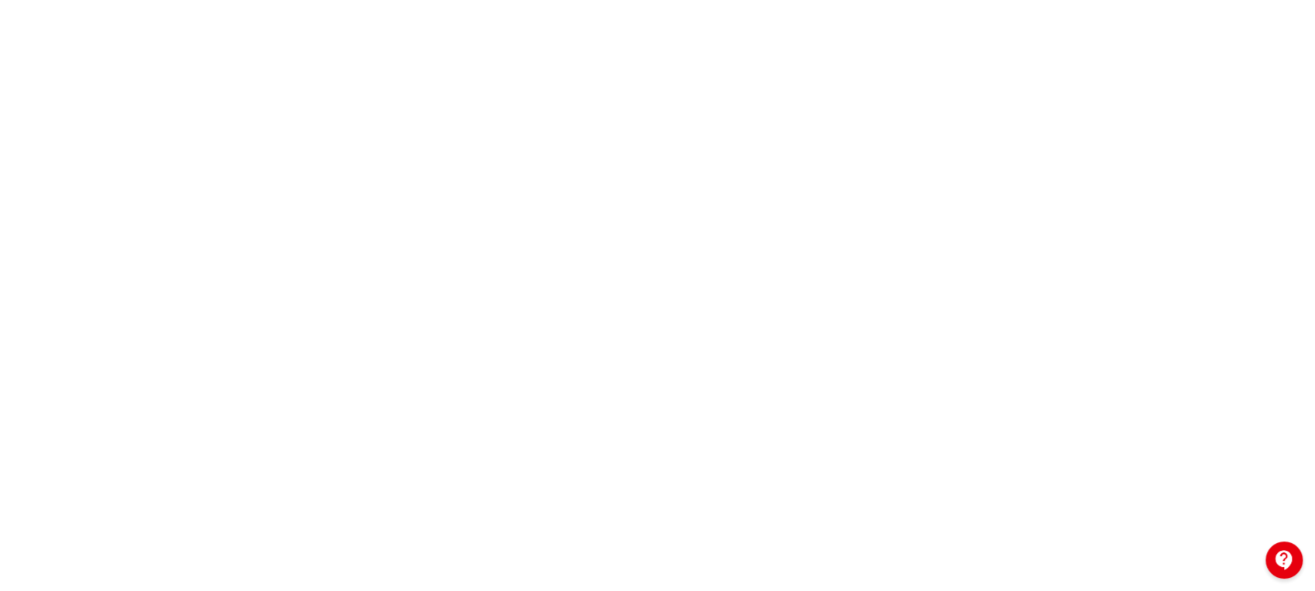
scroll to position [374, 0]
